Goal: Navigation & Orientation: Go to known website

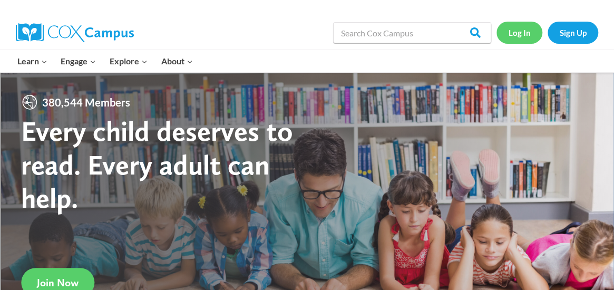
click at [519, 34] on link "Log In" at bounding box center [520, 33] width 46 height 22
click at [517, 35] on link "Log In" at bounding box center [520, 33] width 46 height 22
